Goal: Task Accomplishment & Management: Complete application form

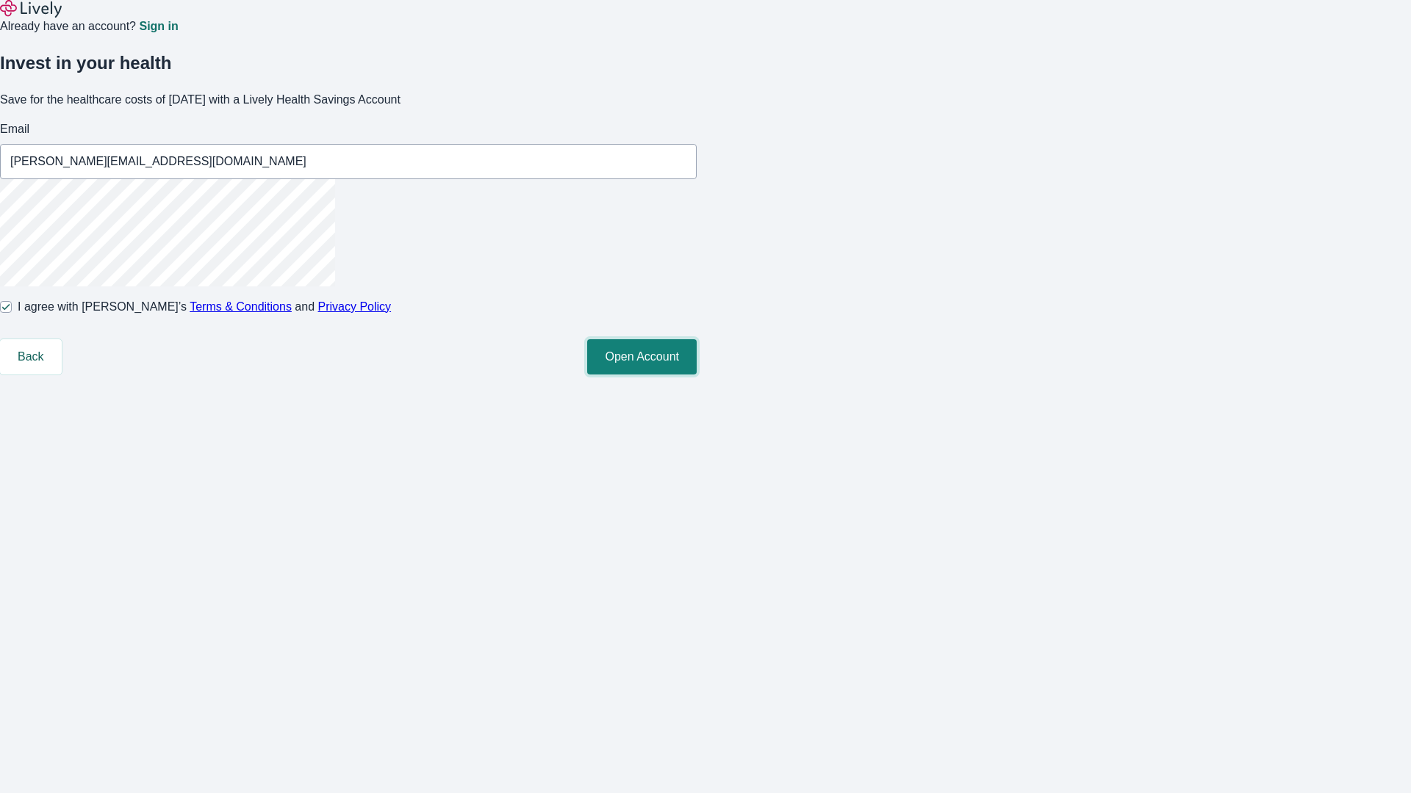
click at [696, 375] on button "Open Account" at bounding box center [641, 356] width 109 height 35
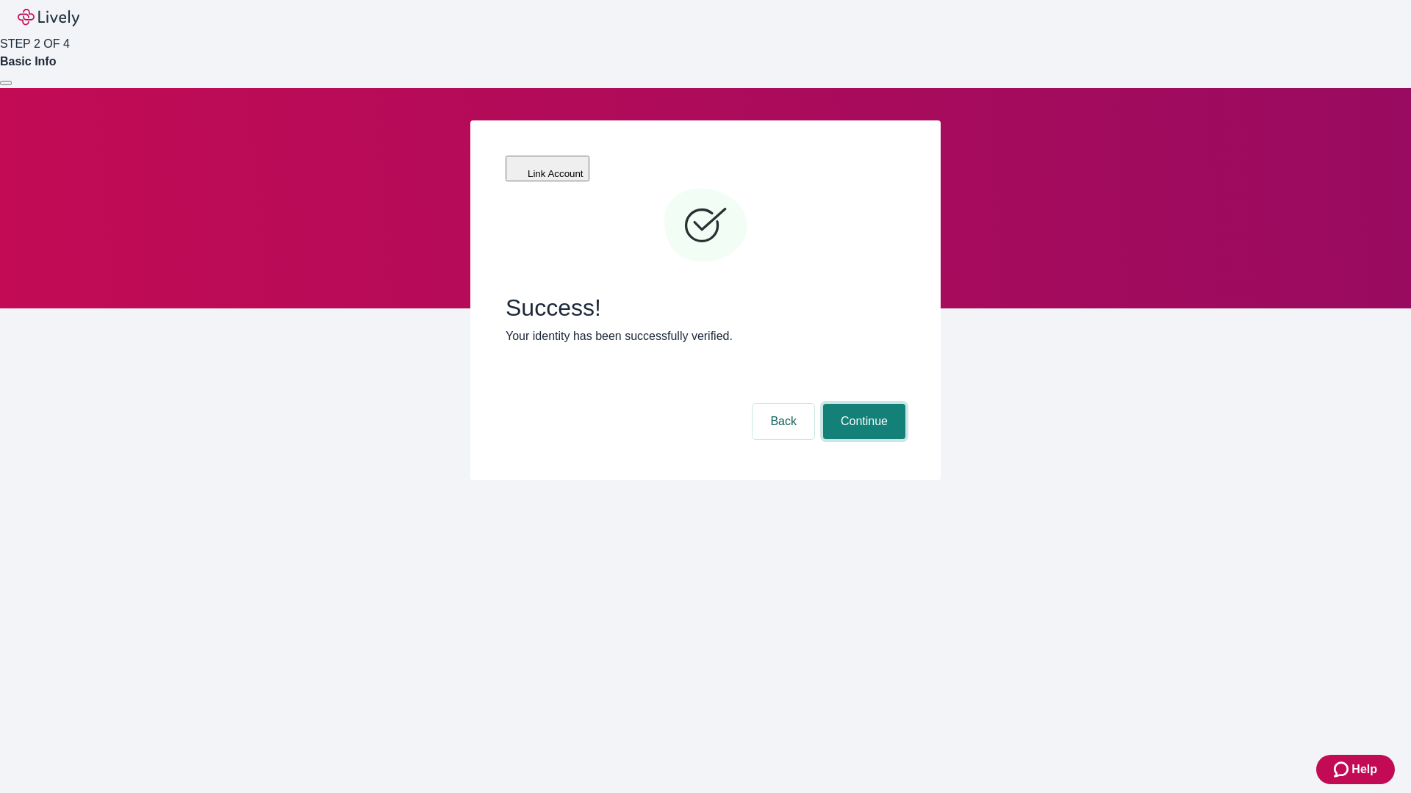
click at [862, 404] on button "Continue" at bounding box center [864, 421] width 82 height 35
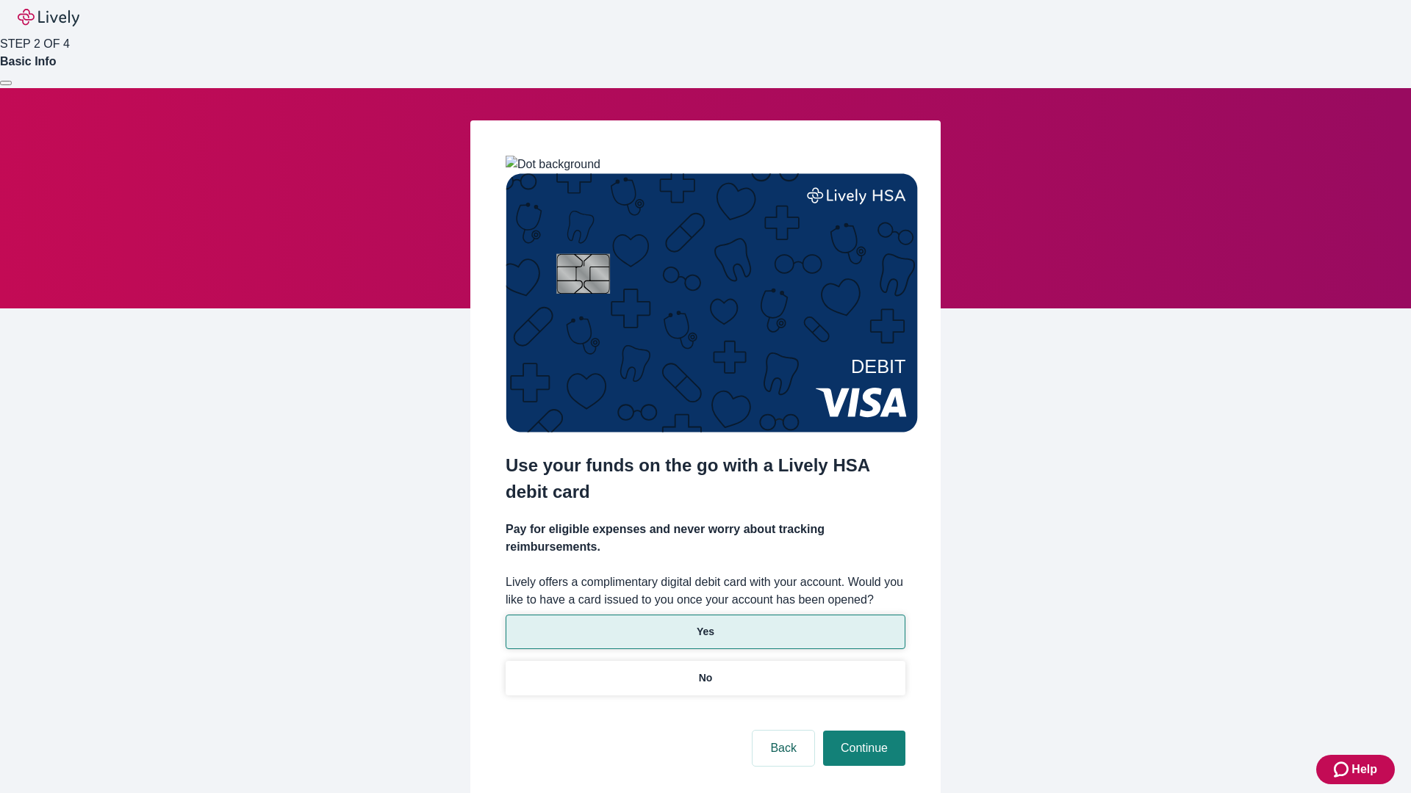
click at [705, 624] on p "Yes" at bounding box center [705, 631] width 18 height 15
click at [862, 731] on button "Continue" at bounding box center [864, 748] width 82 height 35
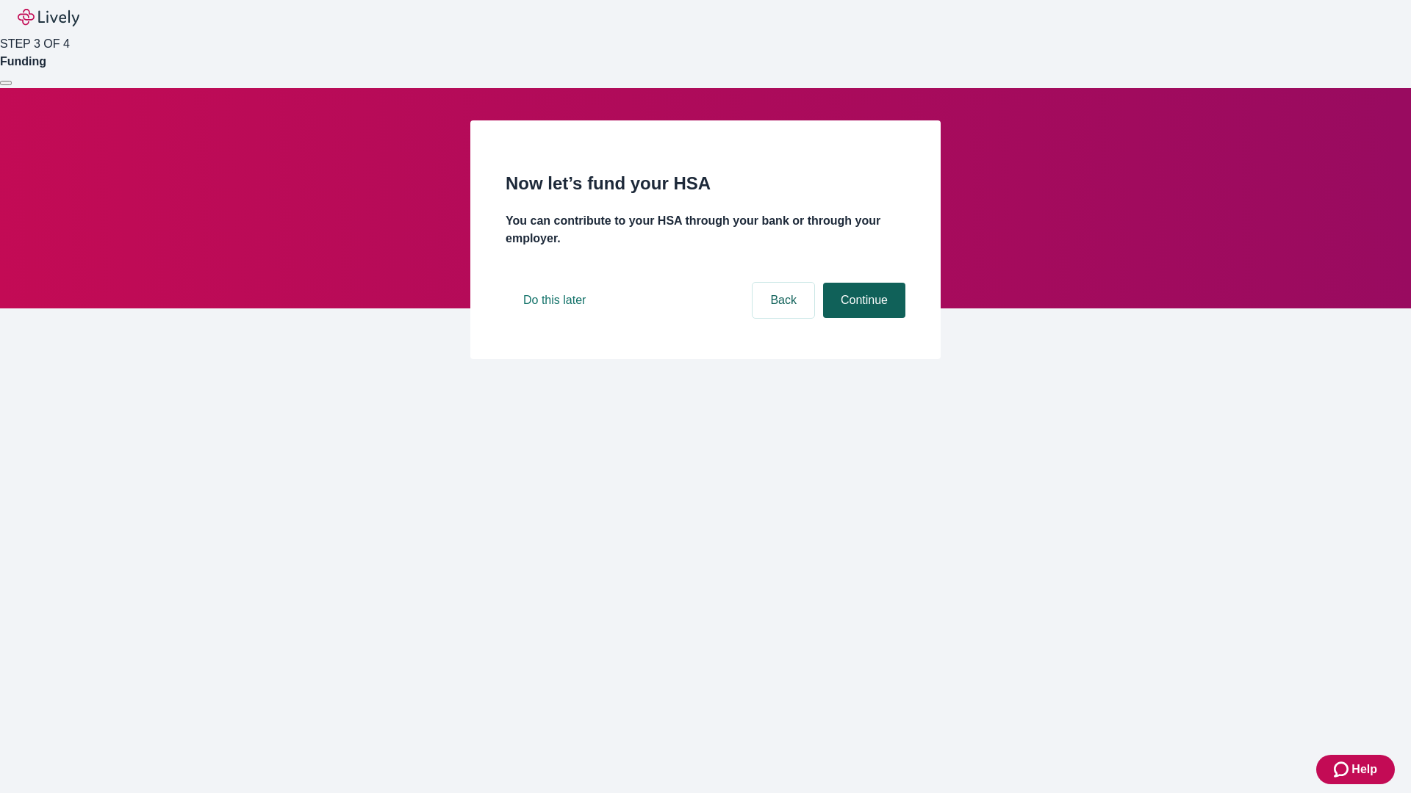
click at [862, 318] on button "Continue" at bounding box center [864, 300] width 82 height 35
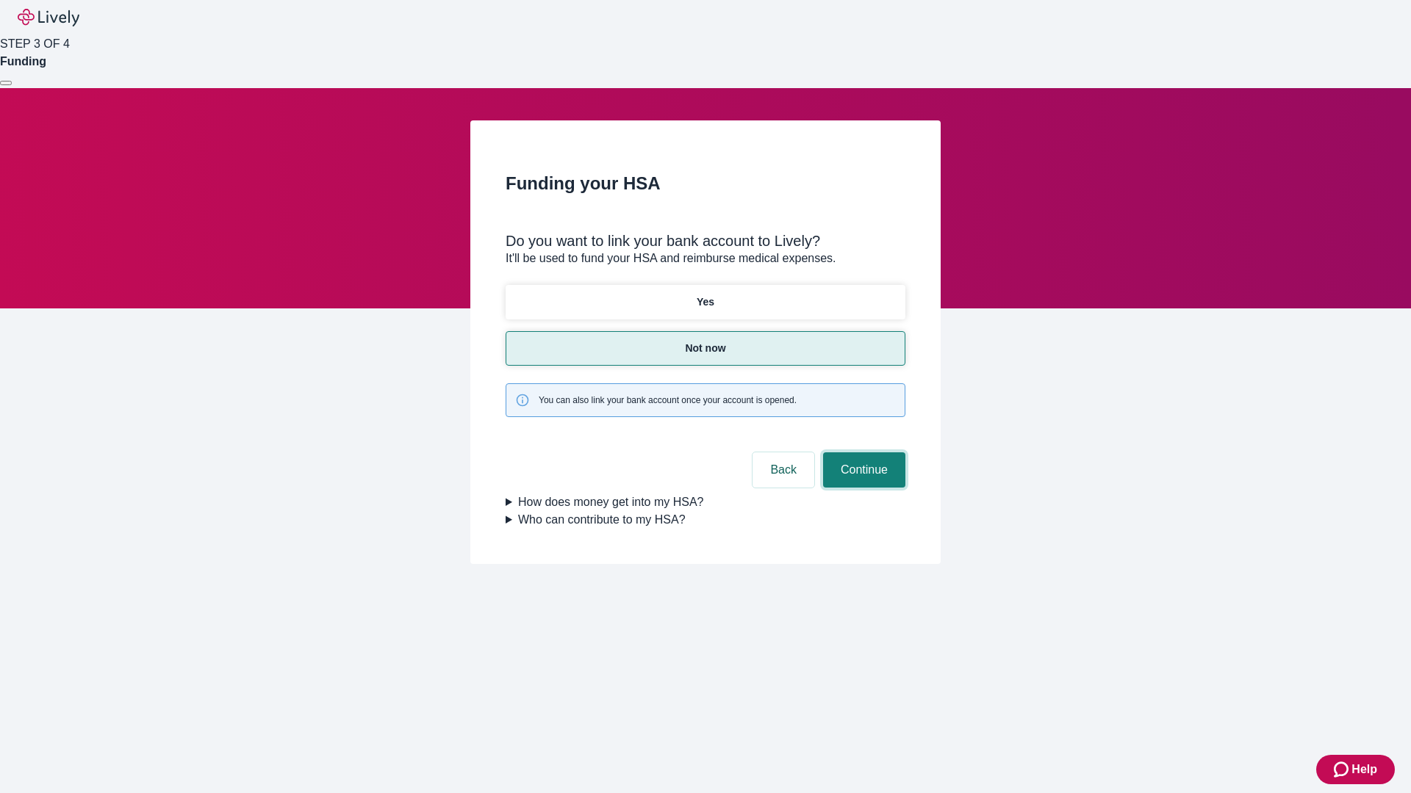
click at [862, 453] on button "Continue" at bounding box center [864, 470] width 82 height 35
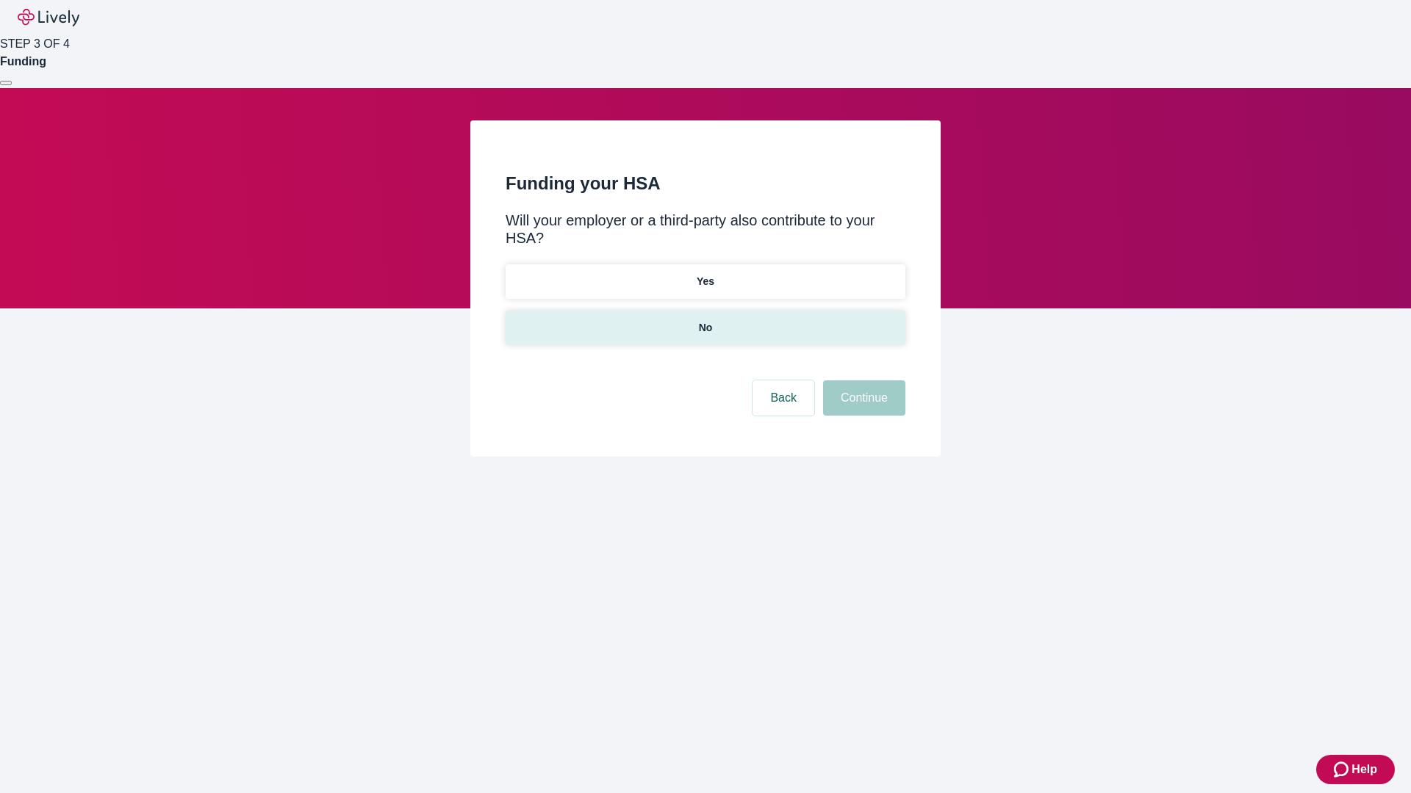
click at [705, 320] on p "No" at bounding box center [706, 327] width 14 height 15
click at [862, 381] on button "Continue" at bounding box center [864, 398] width 82 height 35
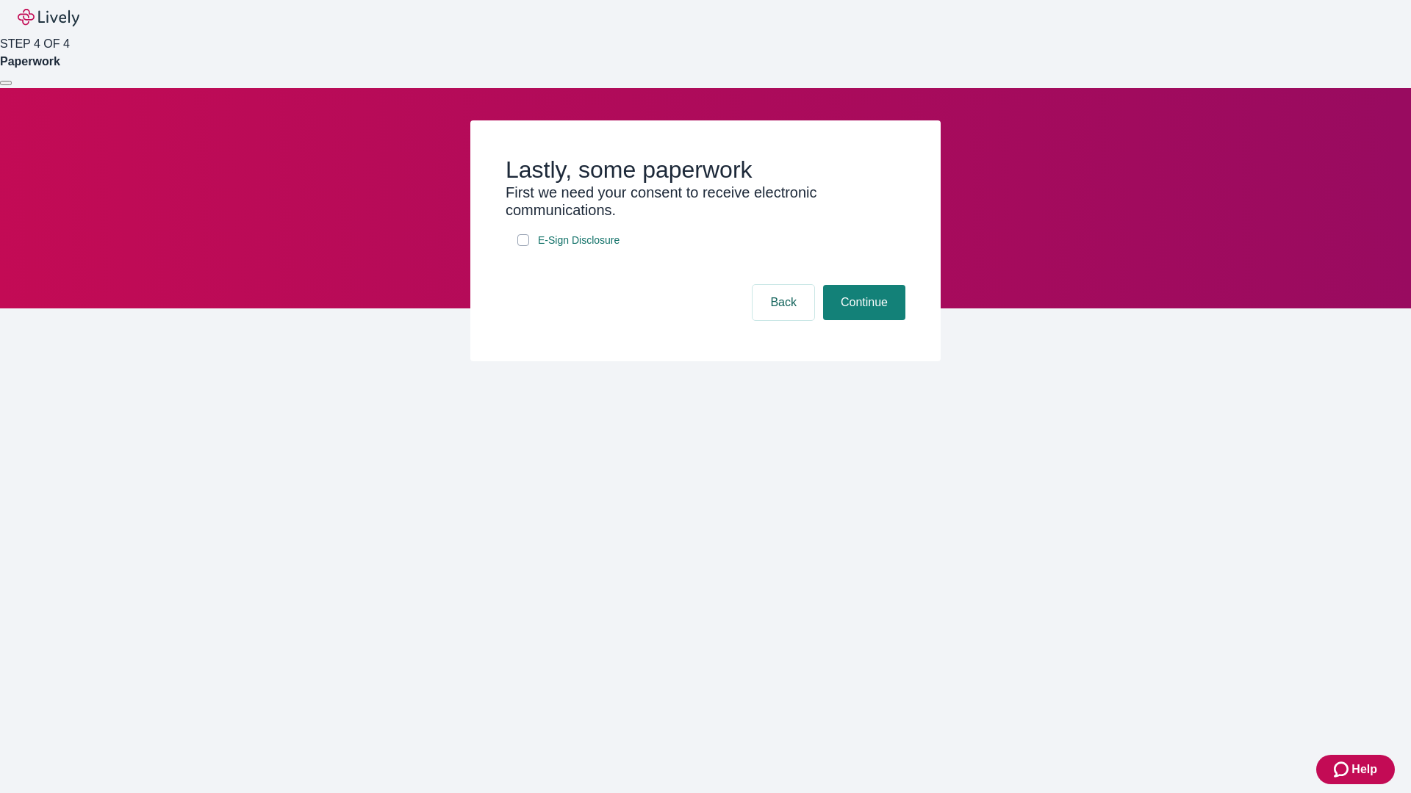
click at [523, 246] on input "E-Sign Disclosure" at bounding box center [523, 240] width 12 height 12
checkbox input "true"
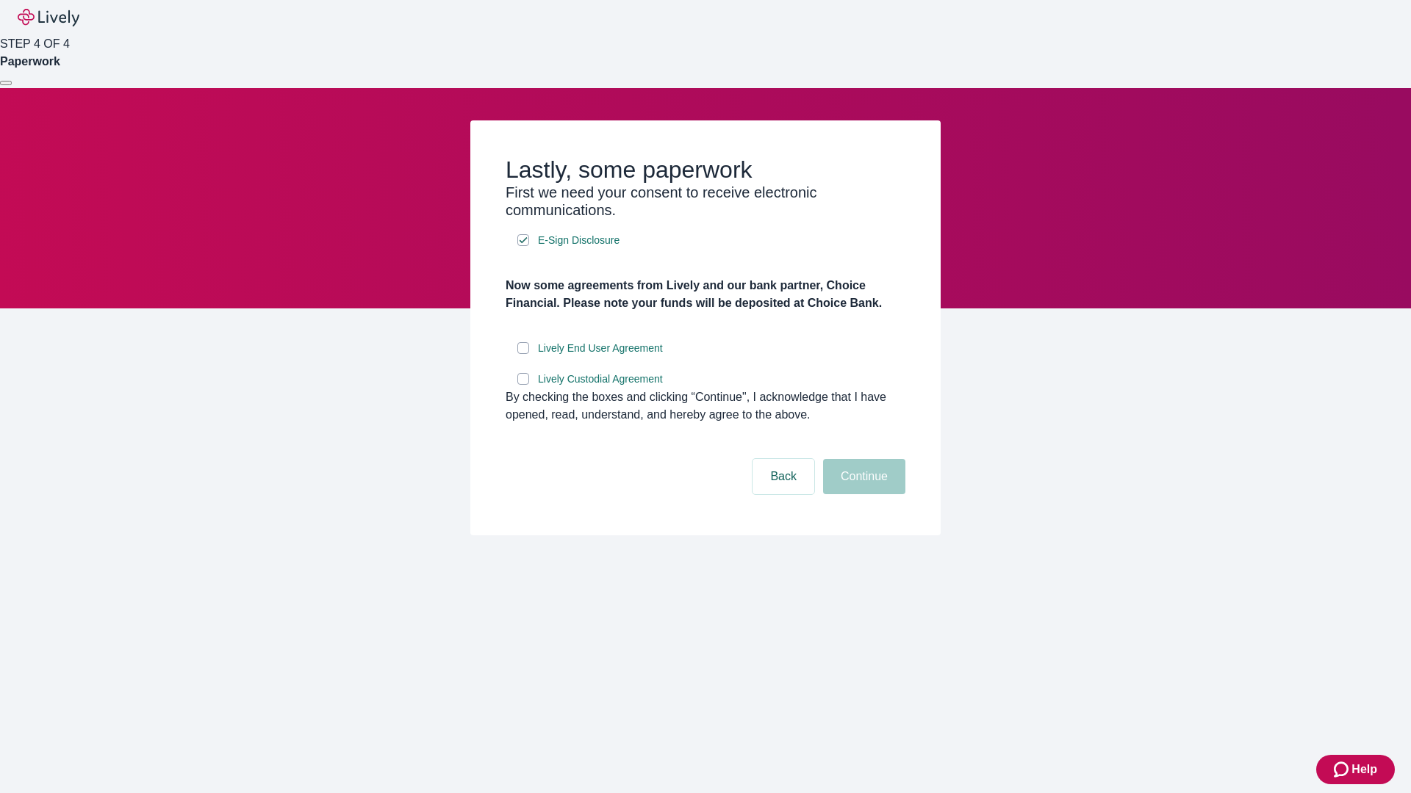
click at [523, 354] on input "Lively End User Agreement" at bounding box center [523, 348] width 12 height 12
checkbox input "true"
click at [523, 385] on input "Lively Custodial Agreement" at bounding box center [523, 379] width 12 height 12
checkbox input "true"
click at [862, 494] on button "Continue" at bounding box center [864, 476] width 82 height 35
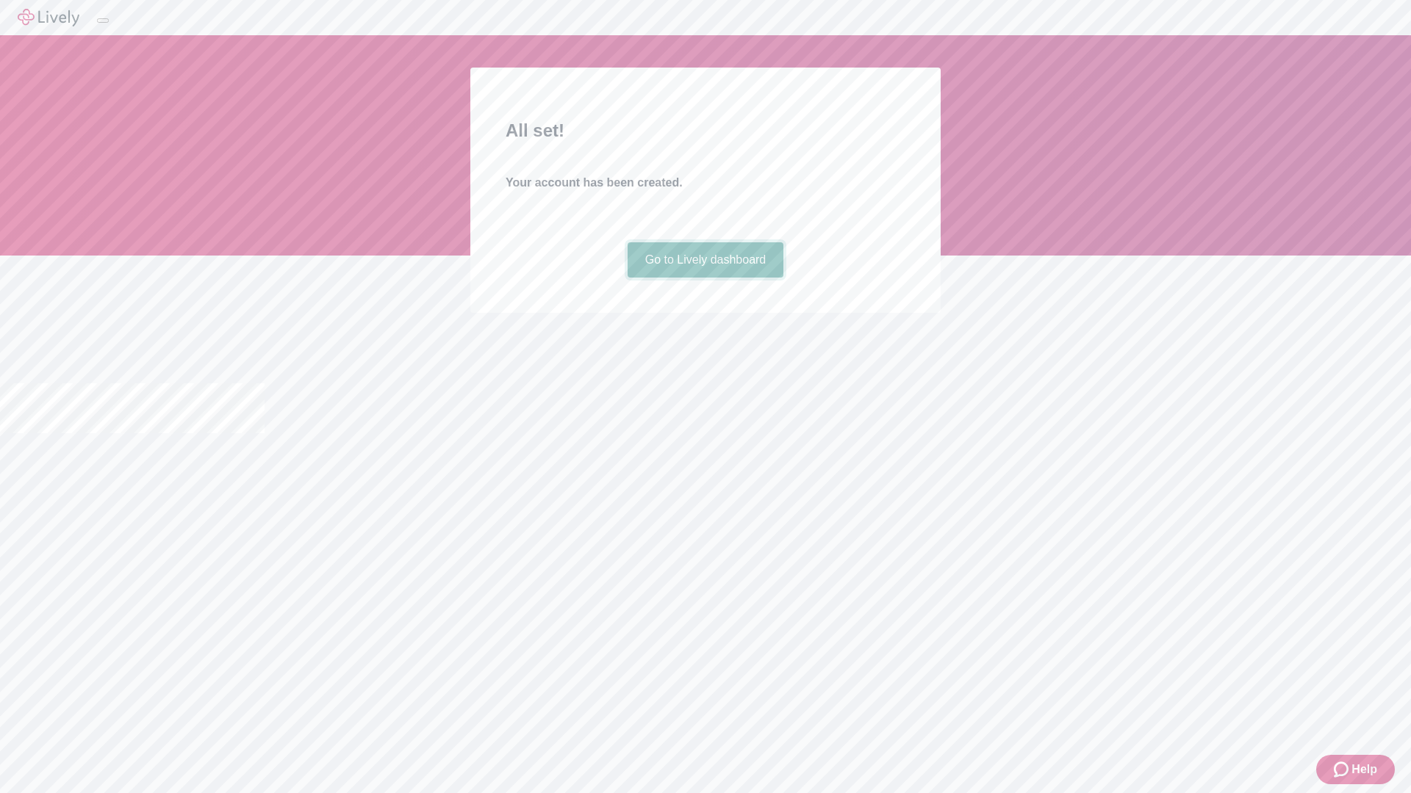
click at [705, 278] on link "Go to Lively dashboard" at bounding box center [705, 259] width 156 height 35
